Goal: Find specific page/section: Find specific page/section

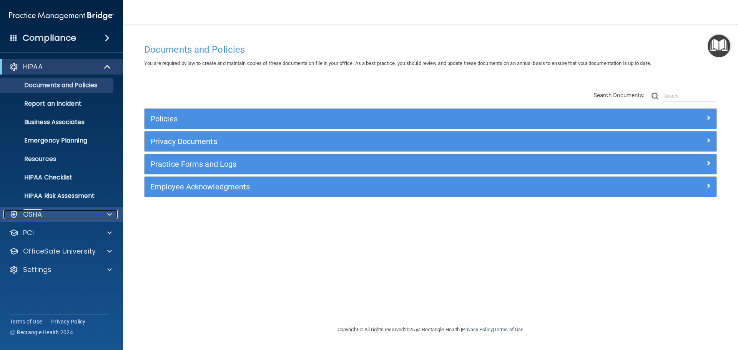
click at [111, 216] on span at bounding box center [109, 214] width 5 height 9
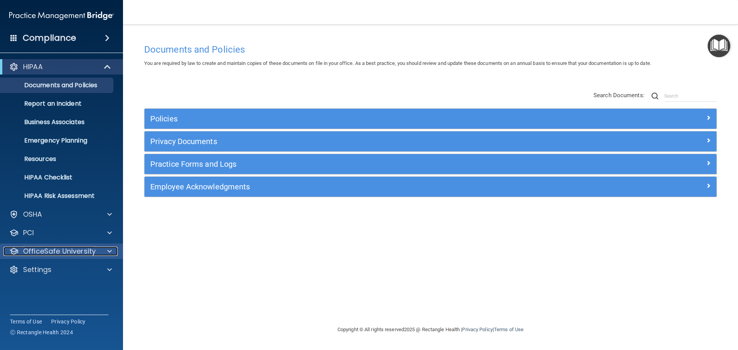
click at [110, 251] on span at bounding box center [109, 251] width 5 height 9
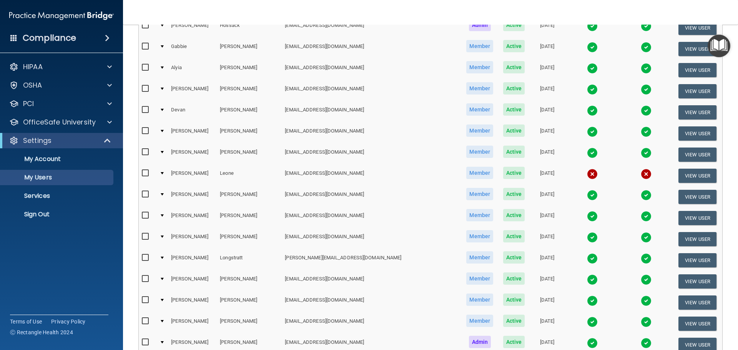
scroll to position [577, 0]
